Goal: Transaction & Acquisition: Purchase product/service

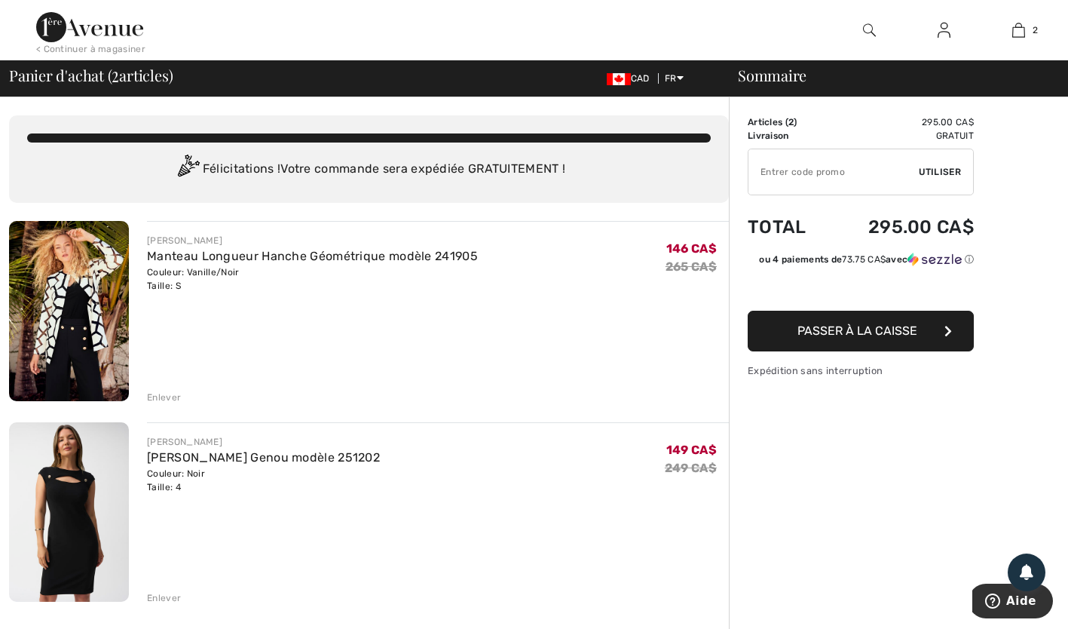
click at [164, 593] on div "Enlever" at bounding box center [164, 598] width 34 height 14
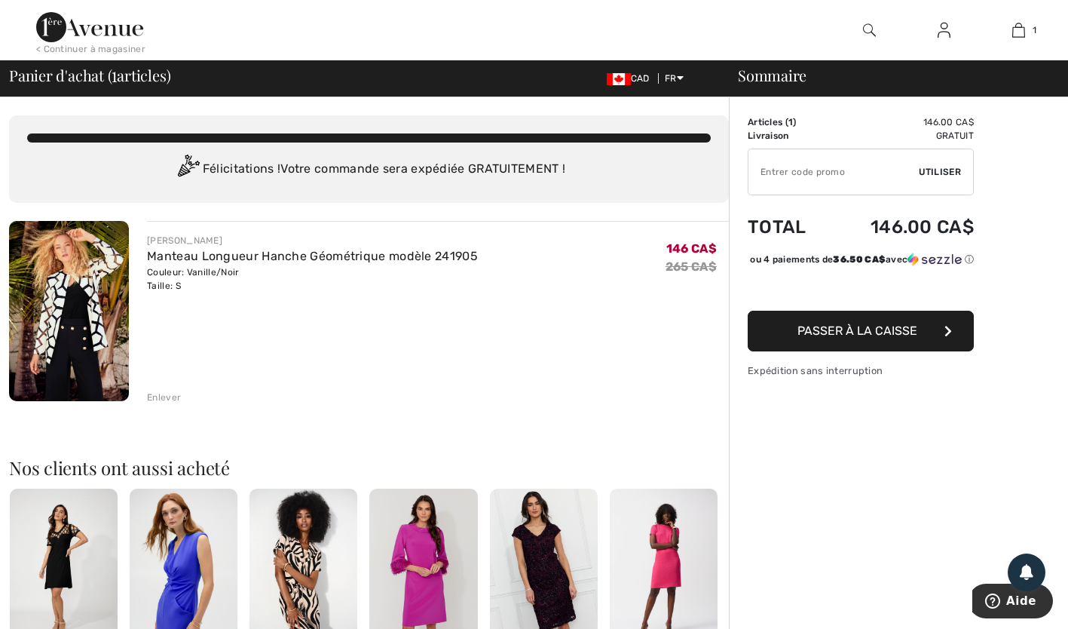
click at [871, 338] on span "Passer à la caisse" at bounding box center [857, 330] width 120 height 14
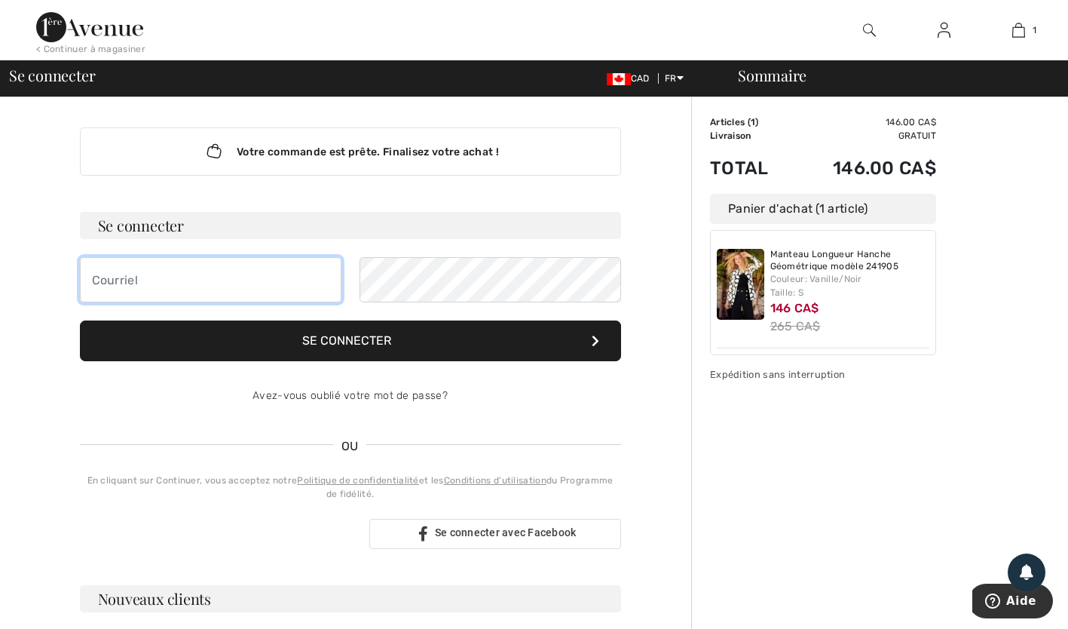
click at [136, 286] on input "email" at bounding box center [211, 279] width 262 height 45
type input "[EMAIL_ADDRESS][DOMAIN_NAME]"
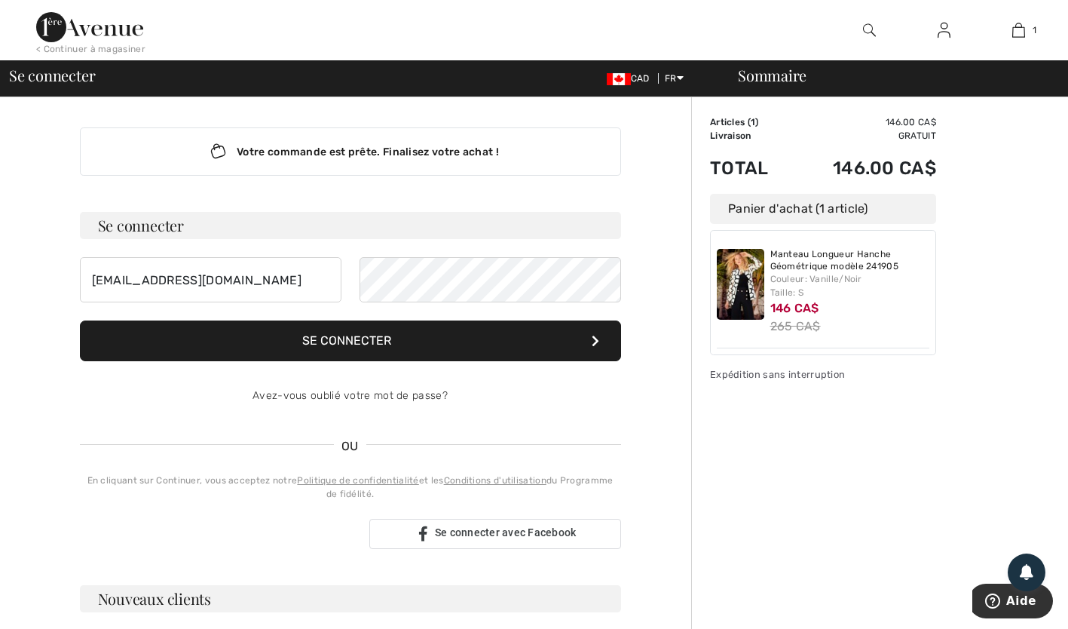
click at [347, 448] on span "OU" at bounding box center [350, 446] width 32 height 18
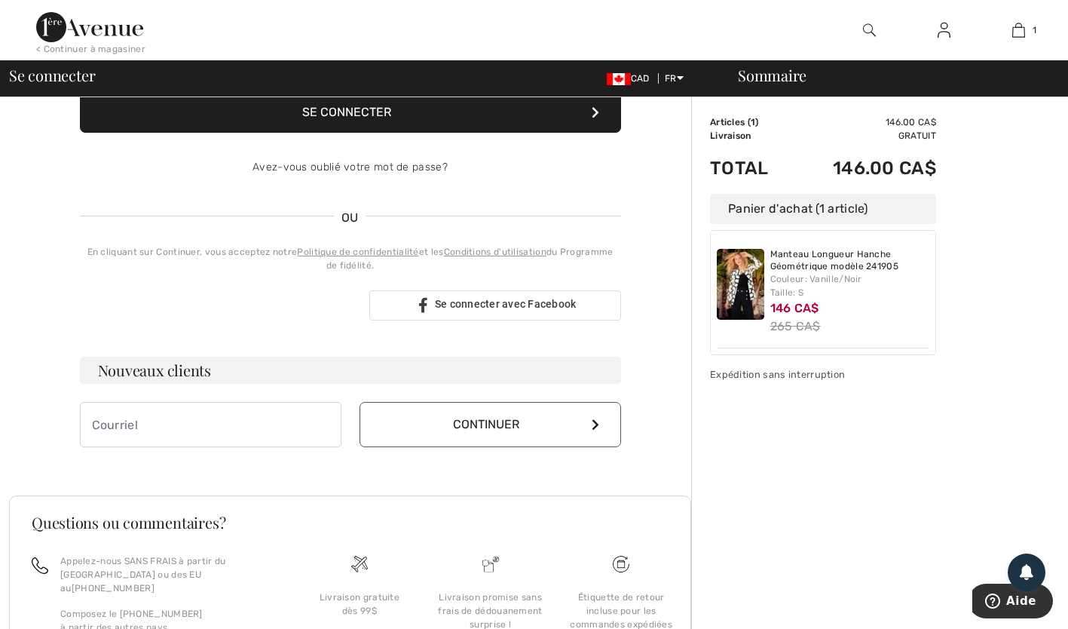
scroll to position [247, 0]
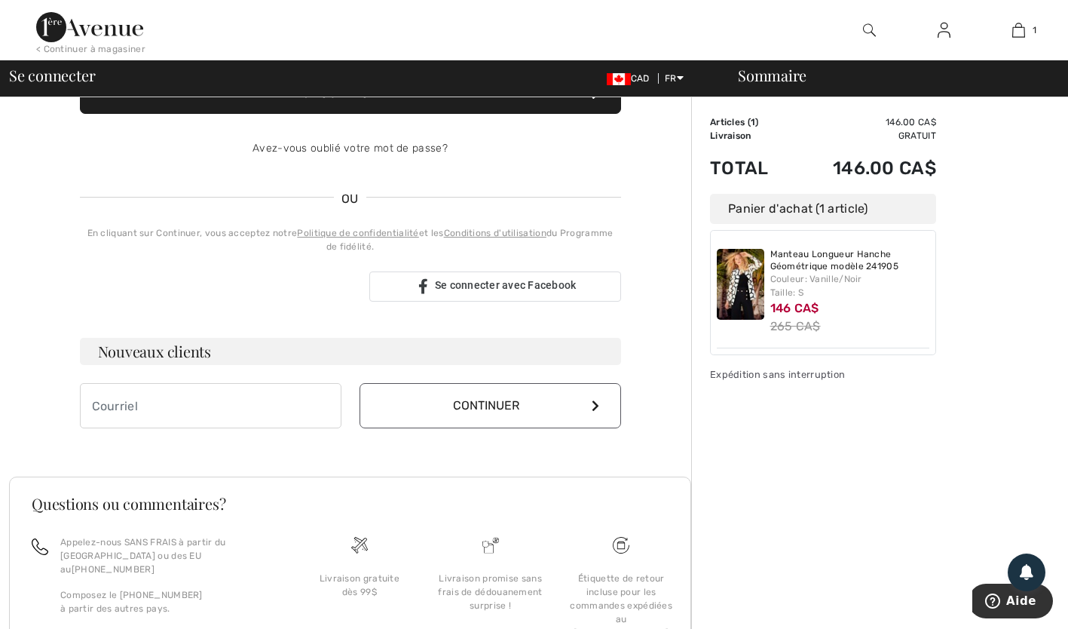
click at [596, 401] on icon at bounding box center [596, 405] width 8 height 12
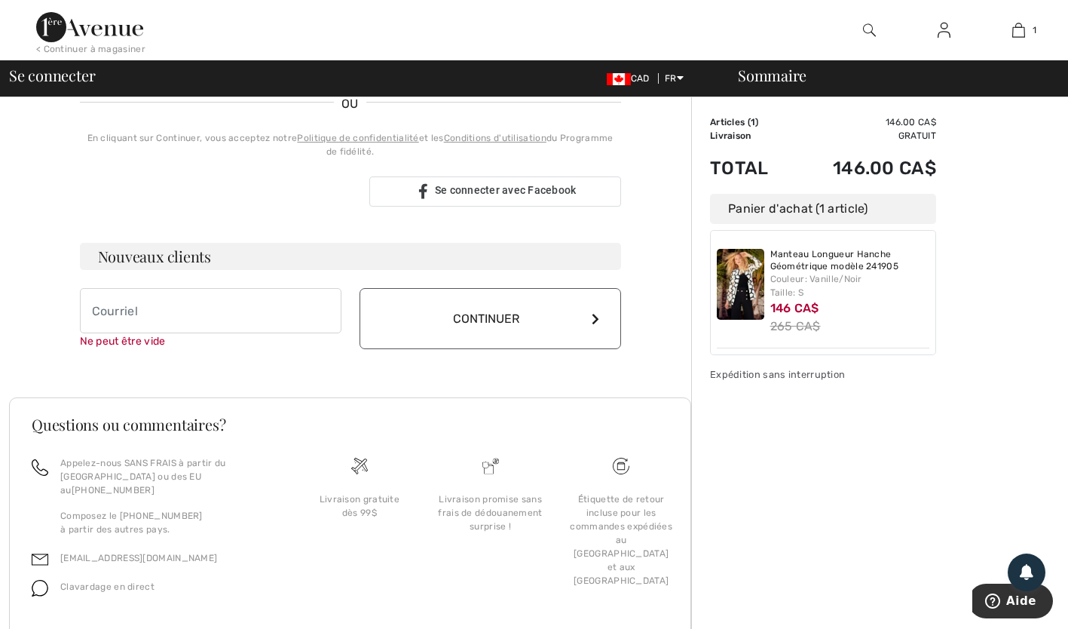
scroll to position [375, 0]
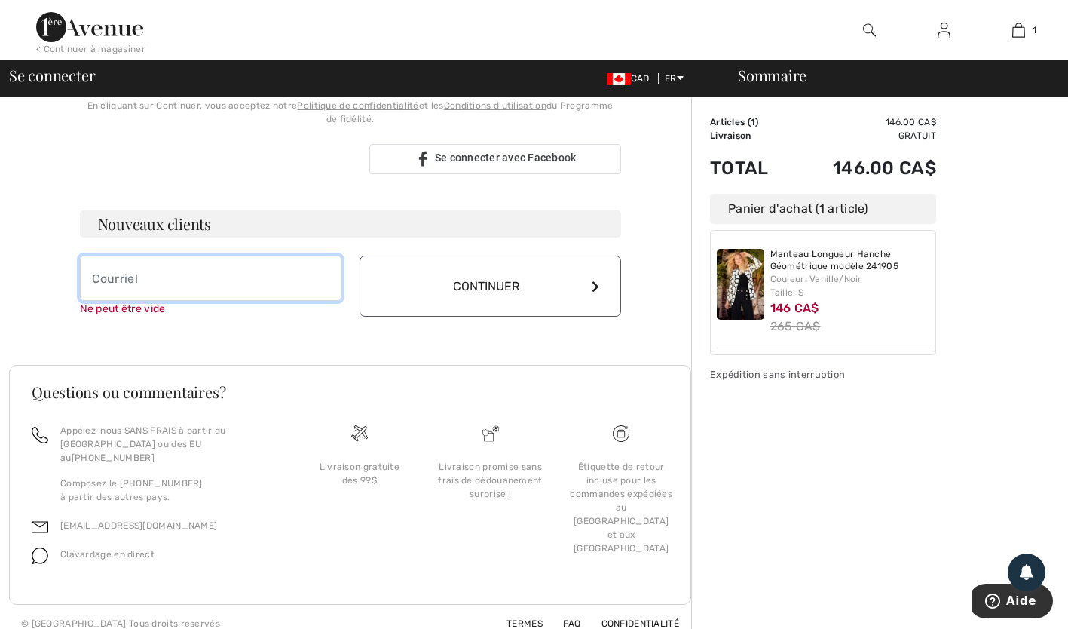
click at [146, 274] on input "email" at bounding box center [211, 278] width 262 height 45
type input "[EMAIL_ADDRESS][DOMAIN_NAME]"
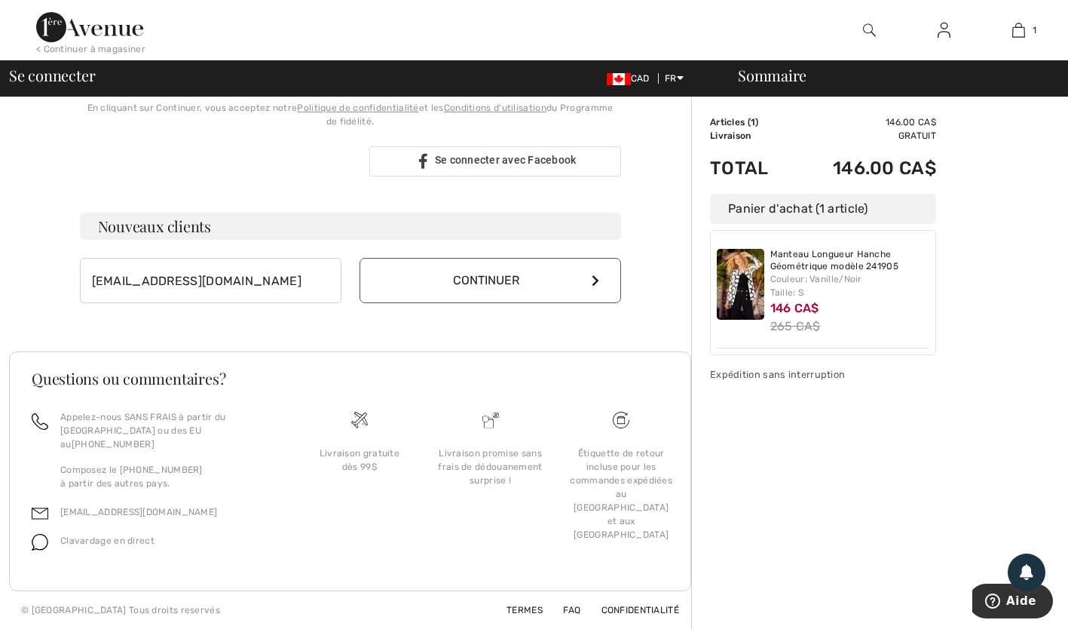
scroll to position [359, 0]
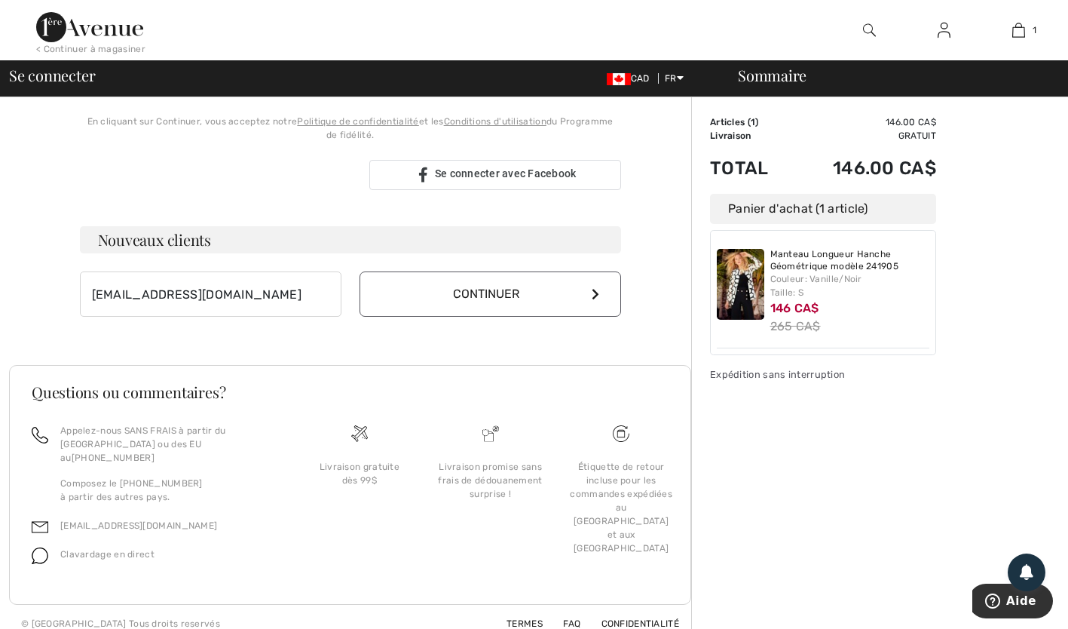
click at [594, 282] on button "Continuer" at bounding box center [491, 293] width 262 height 45
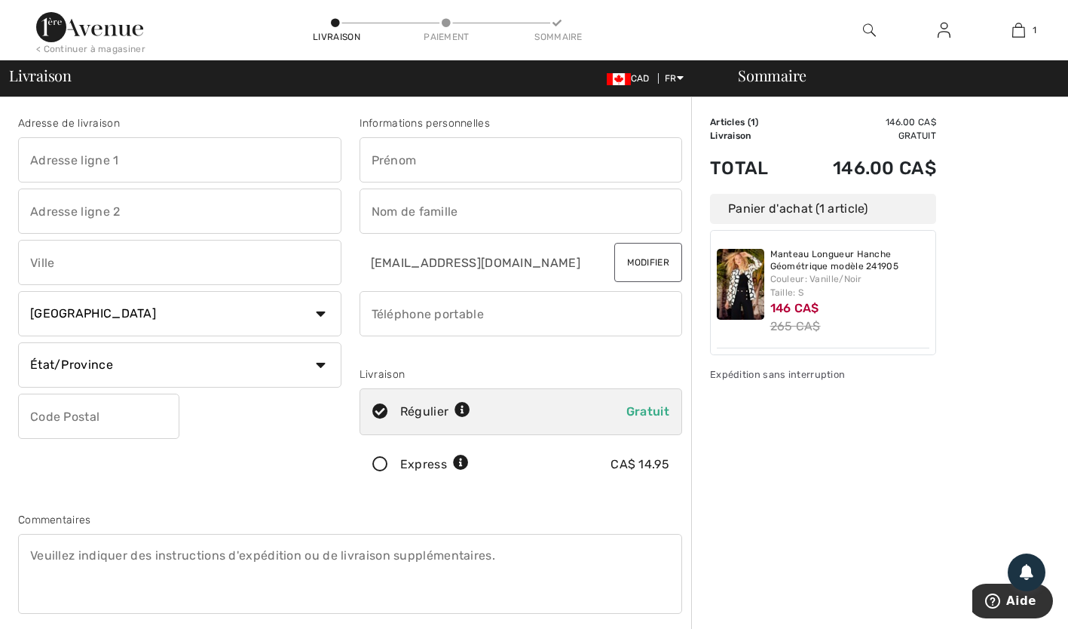
click at [151, 163] on input "text" at bounding box center [179, 159] width 323 height 45
type input "[STREET_ADDRESS]"
type input "PHM1"
type input "[GEOGRAPHIC_DATA]"
select select "QC"
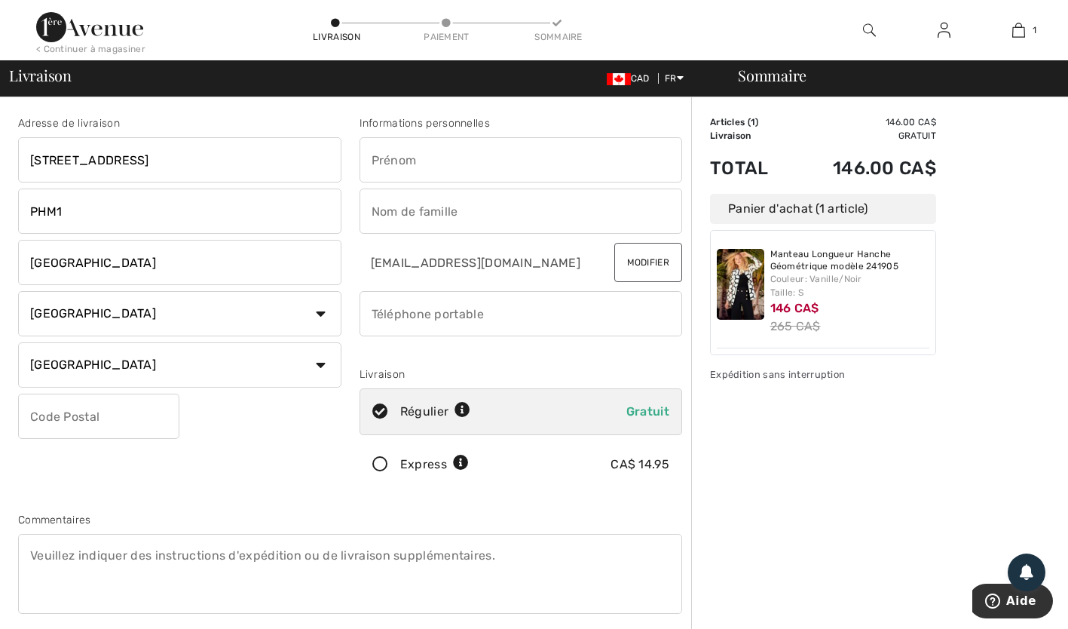
type input "H3S2W4"
type input "[PERSON_NAME]"
type input "5145949197"
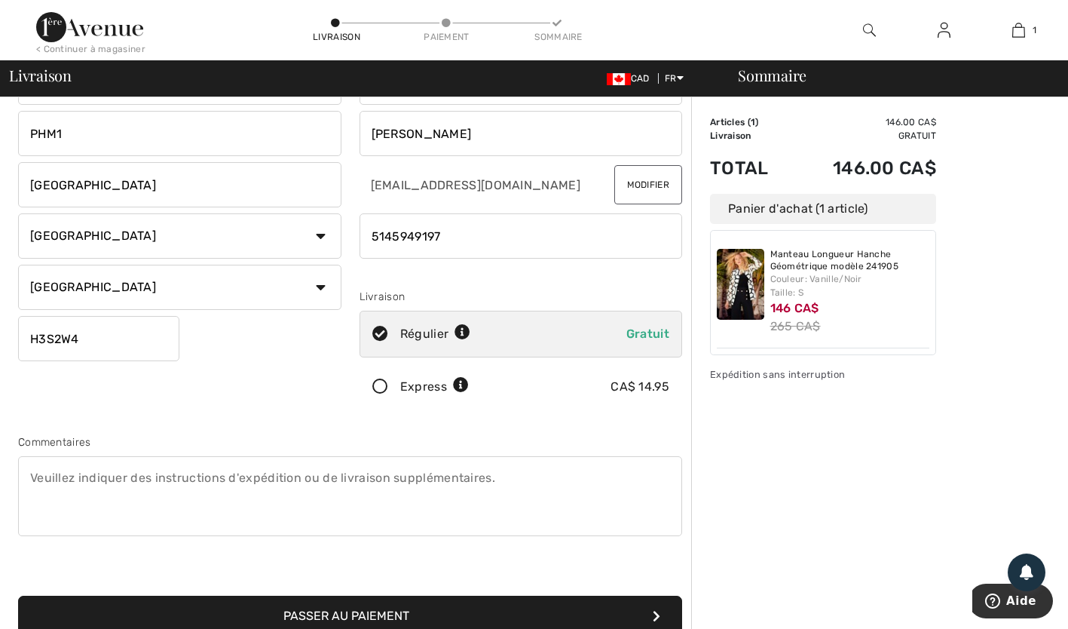
scroll to position [69, 0]
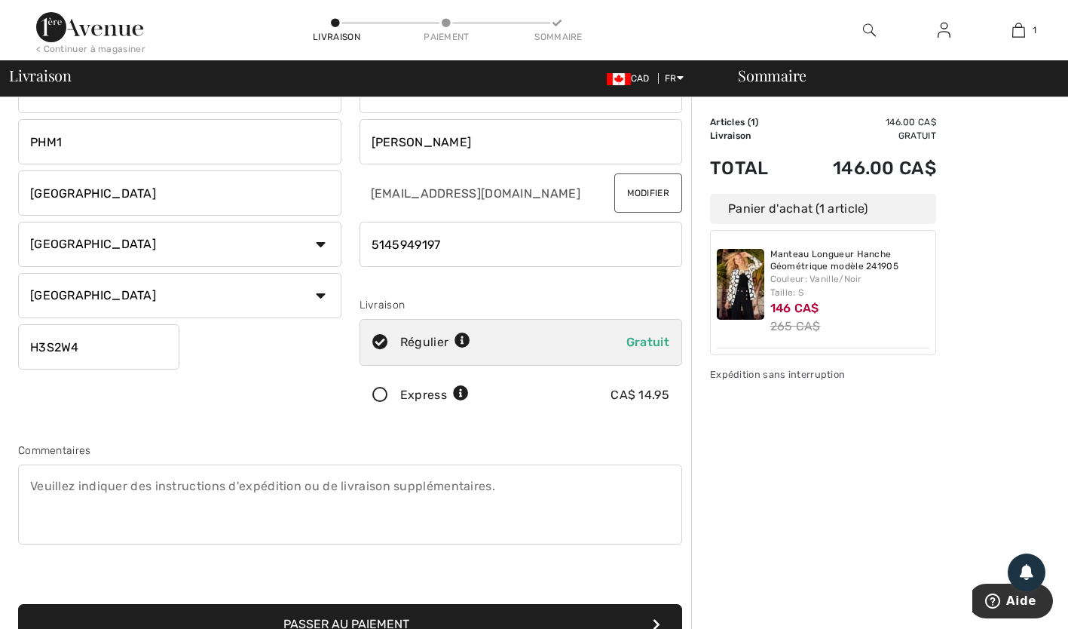
click at [379, 391] on icon at bounding box center [380, 395] width 40 height 16
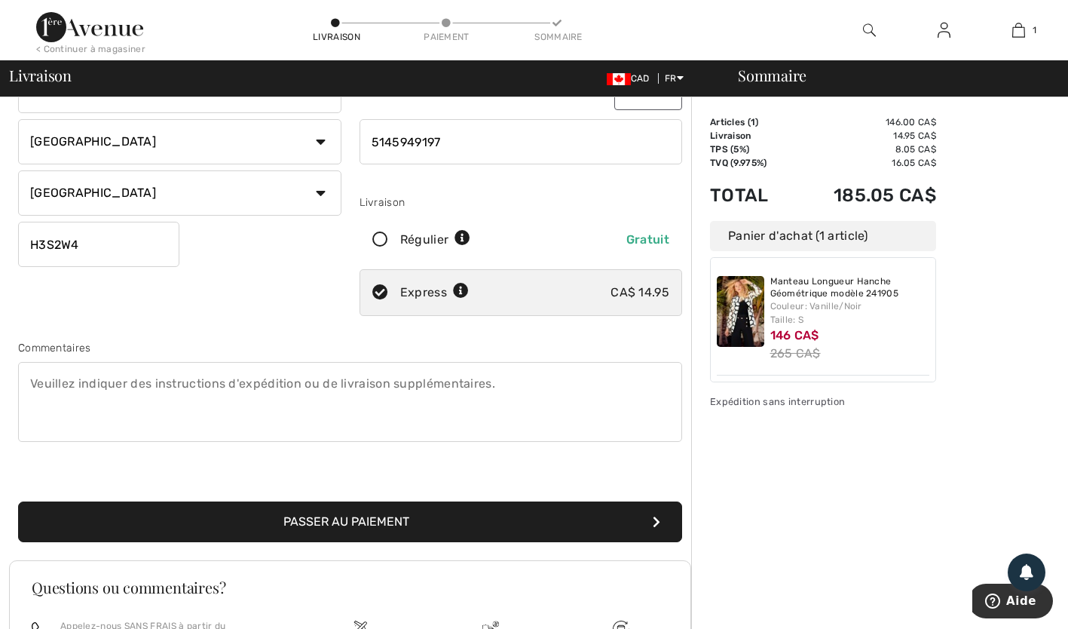
scroll to position [195, 0]
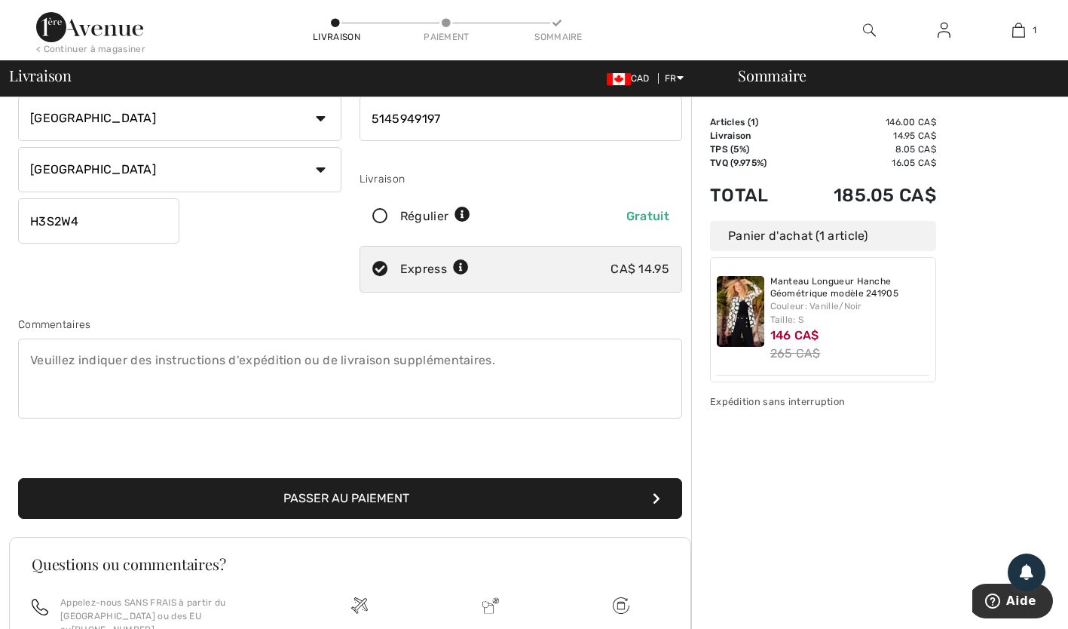
click at [531, 488] on button "Passer au paiement" at bounding box center [350, 498] width 664 height 41
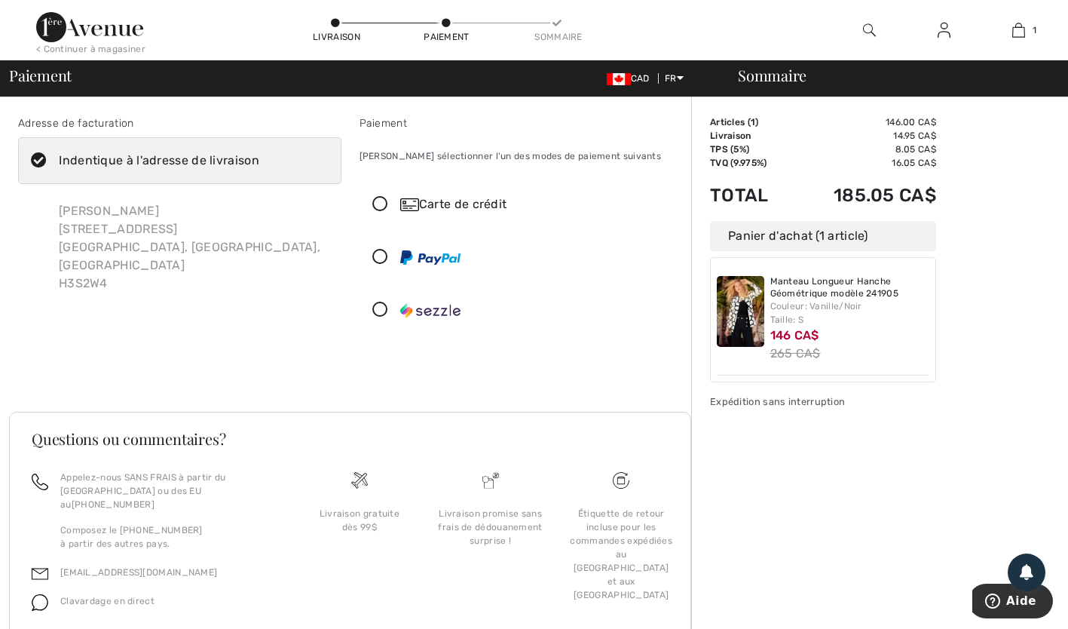
click at [381, 201] on icon at bounding box center [380, 205] width 40 height 16
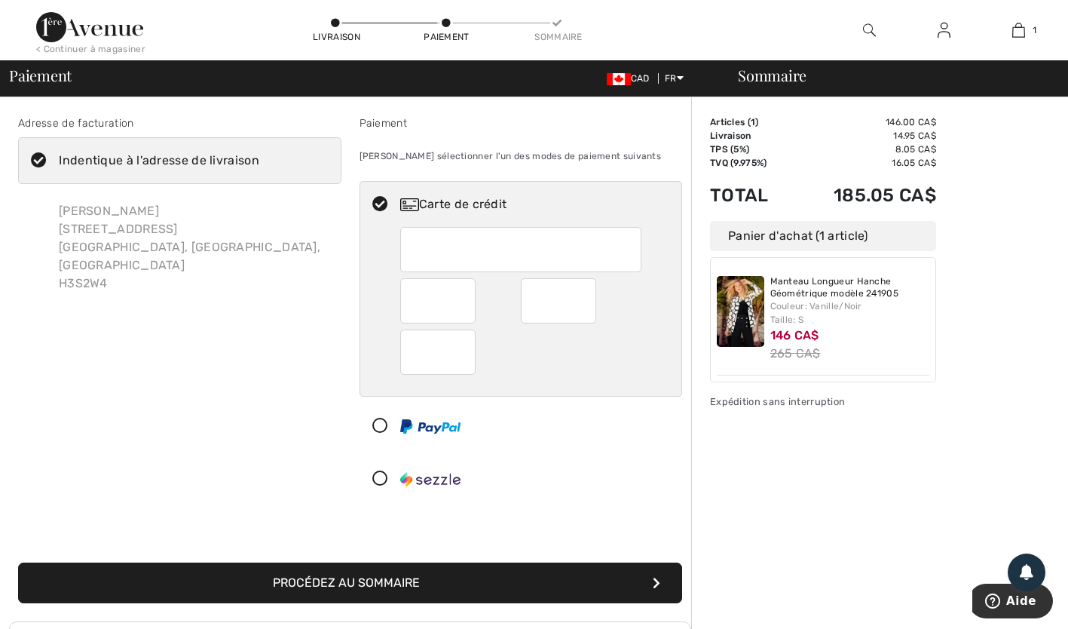
click at [467, 299] on div at bounding box center [437, 300] width 75 height 45
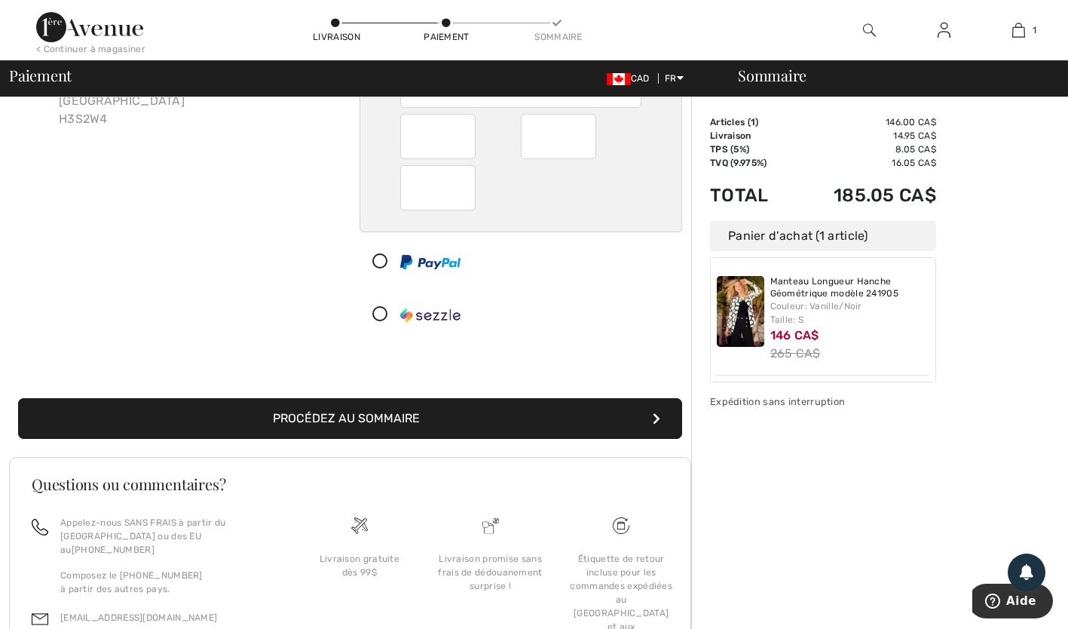
scroll to position [168, 0]
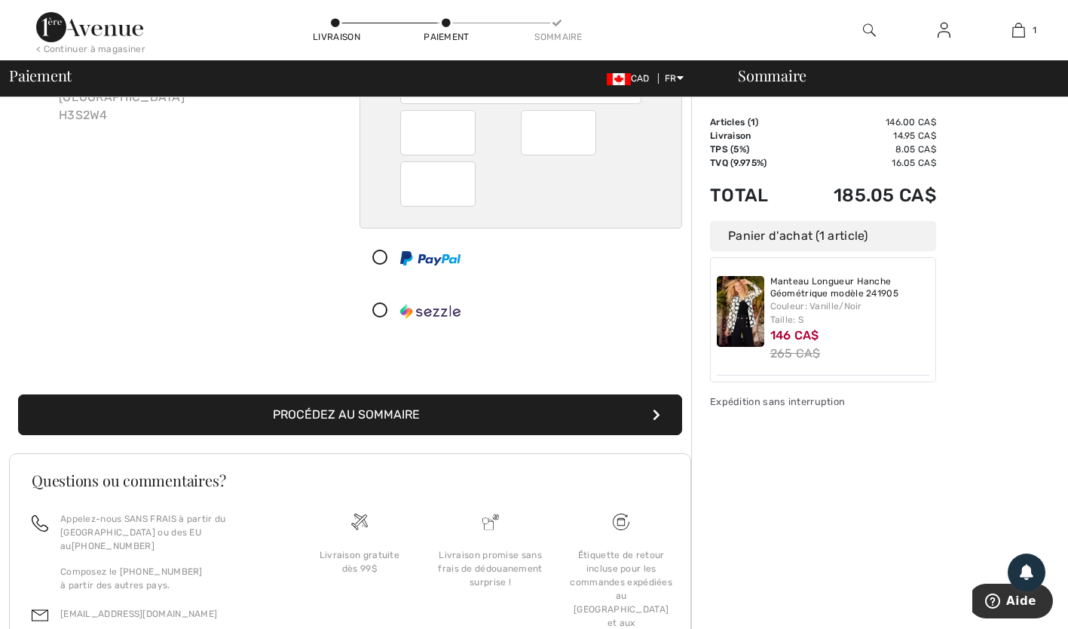
click at [467, 413] on button "Procédez au sommaire" at bounding box center [350, 414] width 664 height 41
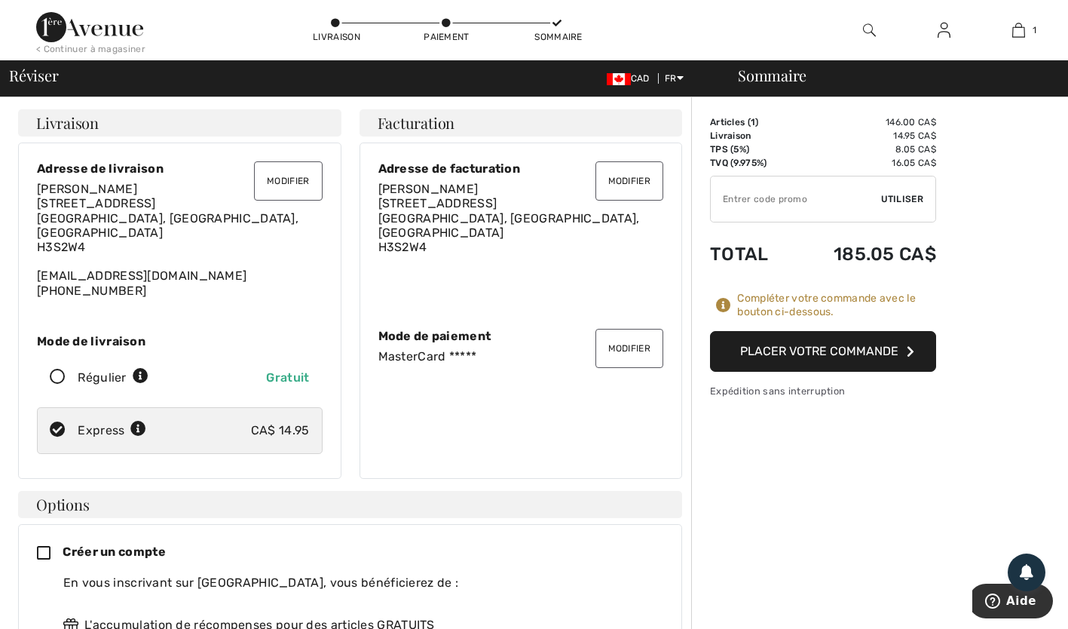
click at [847, 349] on button "Placer votre commande" at bounding box center [823, 351] width 226 height 41
